Goal: Information Seeking & Learning: Learn about a topic

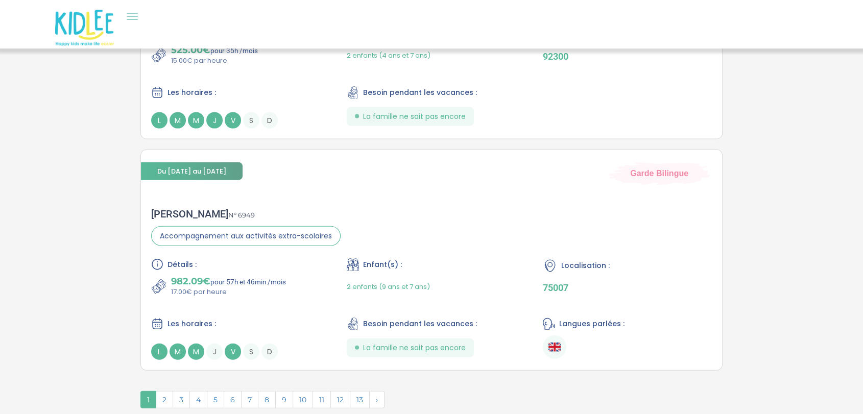
scroll to position [2275, 0]
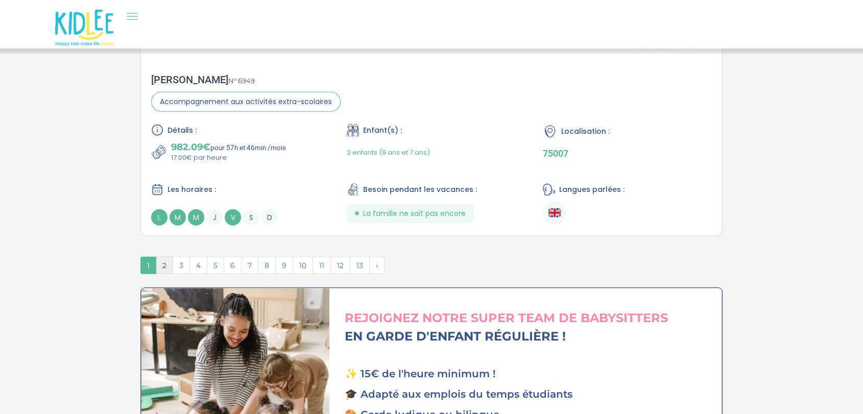
click at [164, 257] on span "2" at bounding box center [164, 265] width 17 height 17
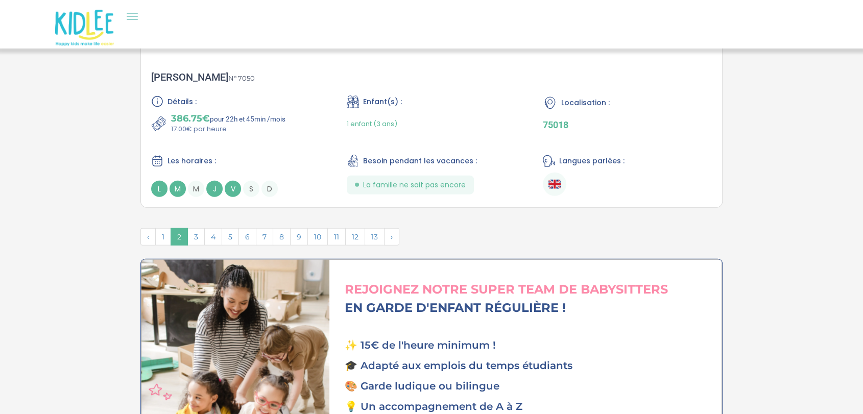
scroll to position [2613, 0]
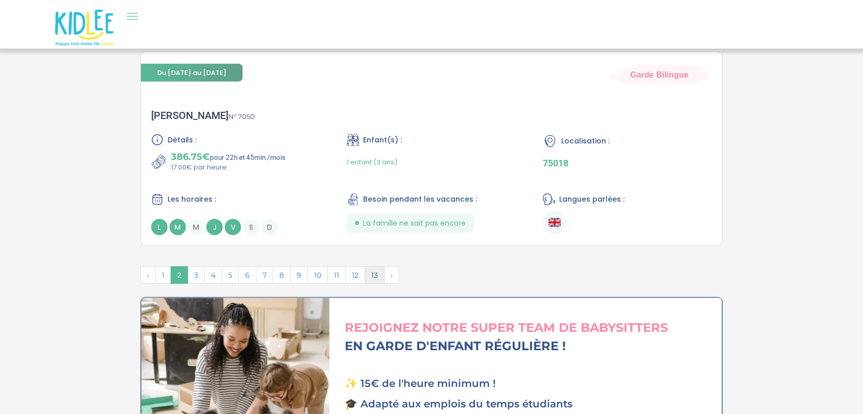
click at [371, 266] on span "13" at bounding box center [374, 274] width 20 height 17
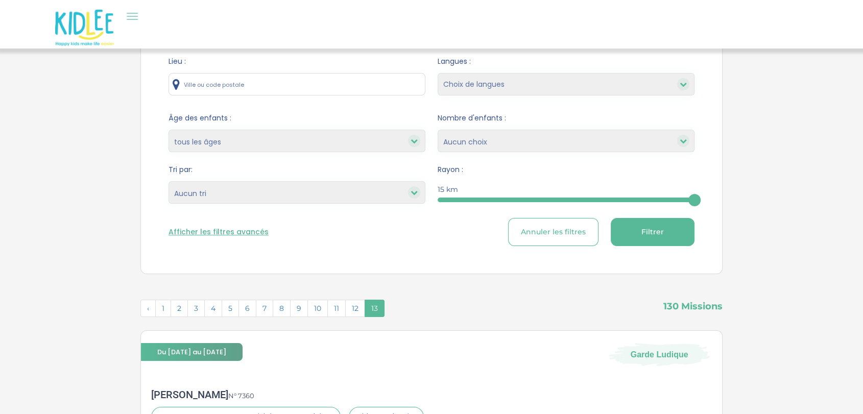
scroll to position [65, 0]
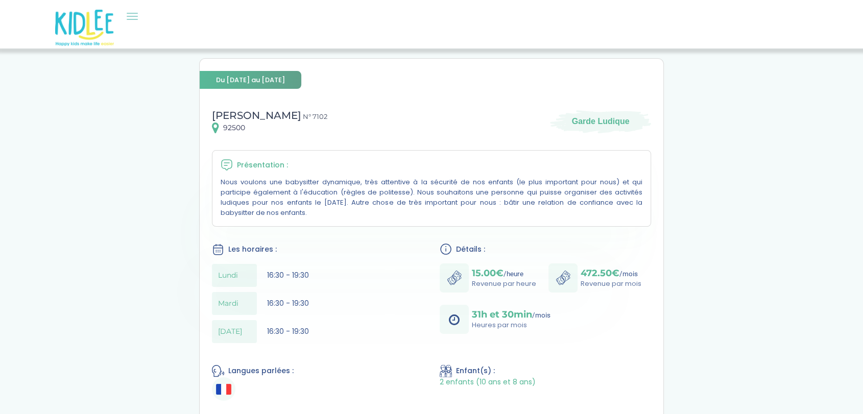
scroll to position [9, 0]
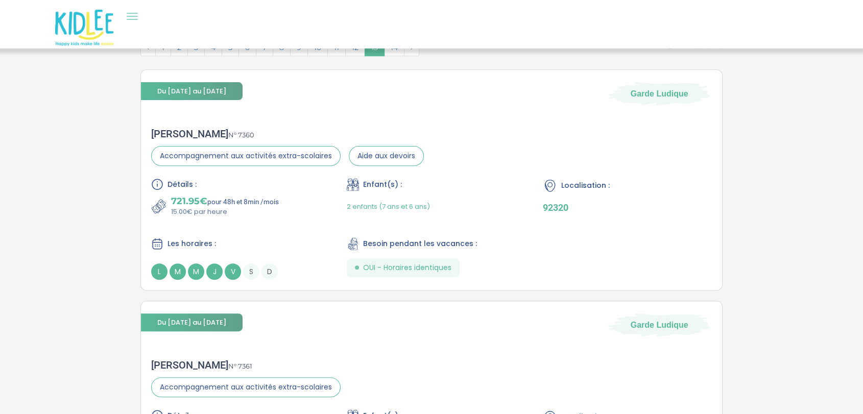
scroll to position [322, 0]
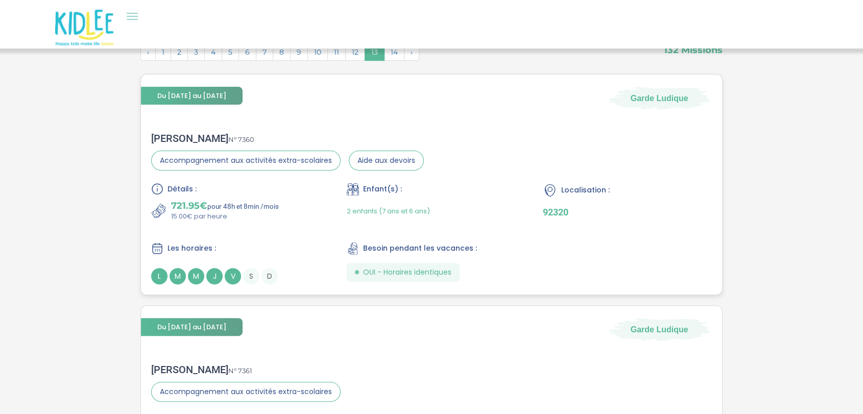
click at [429, 206] on span "2 enfants (7 ans et 6 ans)" at bounding box center [388, 211] width 83 height 10
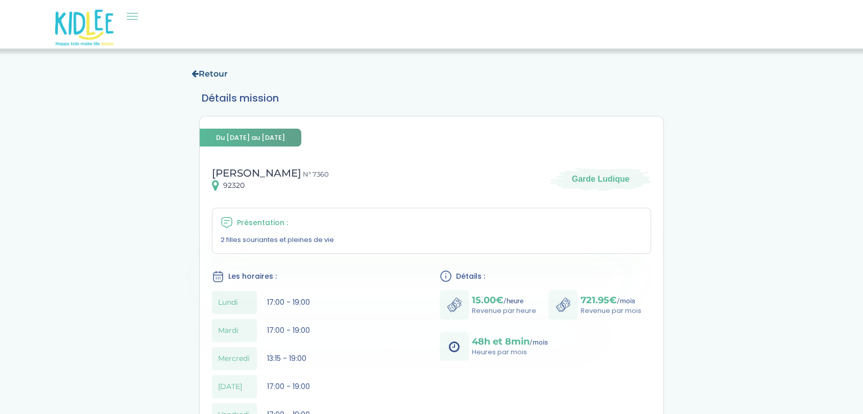
click at [205, 76] on link "Retour" at bounding box center [209, 74] width 36 height 10
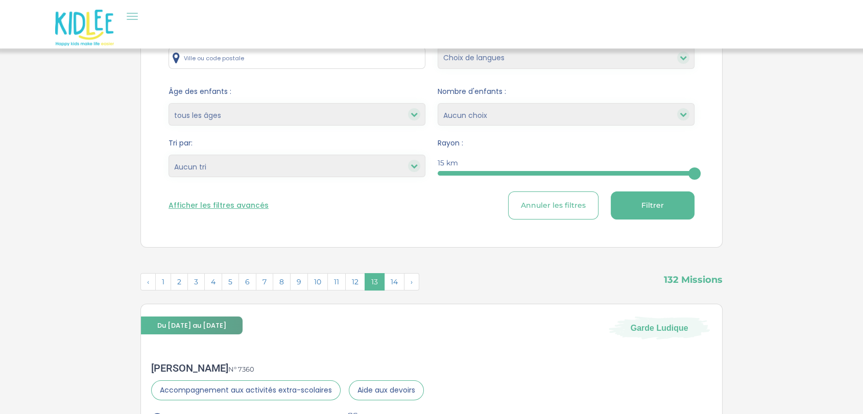
scroll to position [90, 0]
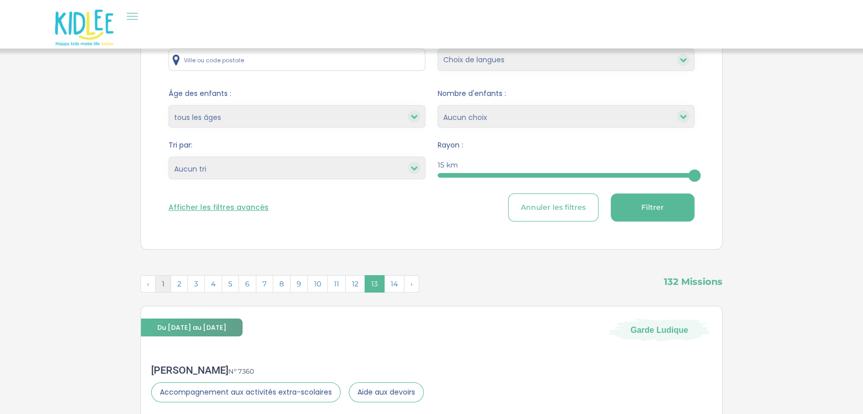
click at [164, 283] on span "1" at bounding box center [163, 283] width 16 height 17
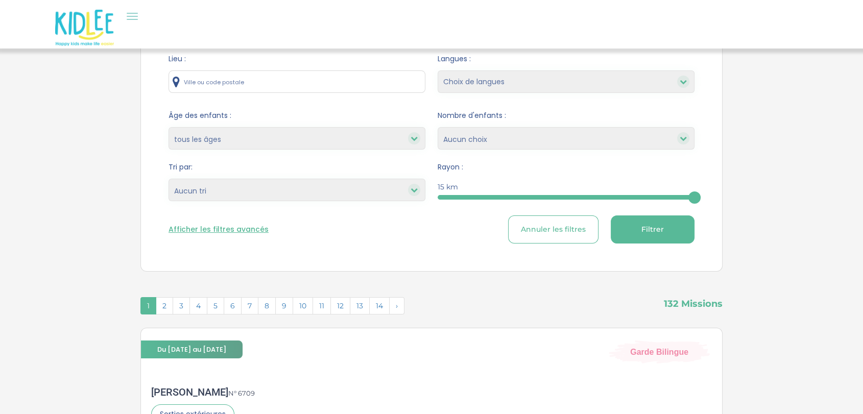
scroll to position [70, 0]
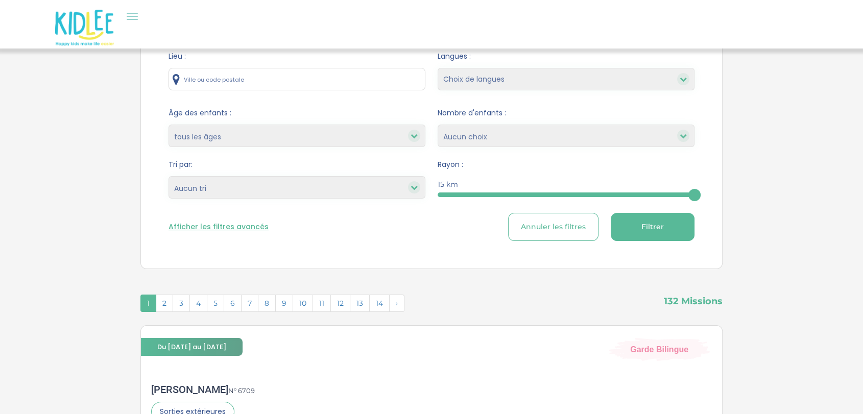
click at [245, 187] on select "Heures par semaine (croissant) Heures par semaine (décroissant) Date de démarra…" at bounding box center [296, 187] width 257 height 22
click at [147, 217] on div "Filtre et tri Lieu : Langues : Choix de langues anglais espagnol arabe portugai…" at bounding box center [431, 133] width 582 height 272
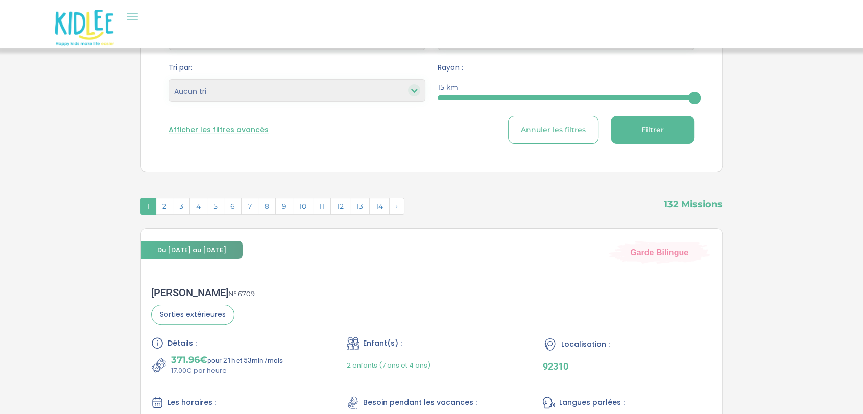
scroll to position [0, 0]
